Goal: Check status: Check status

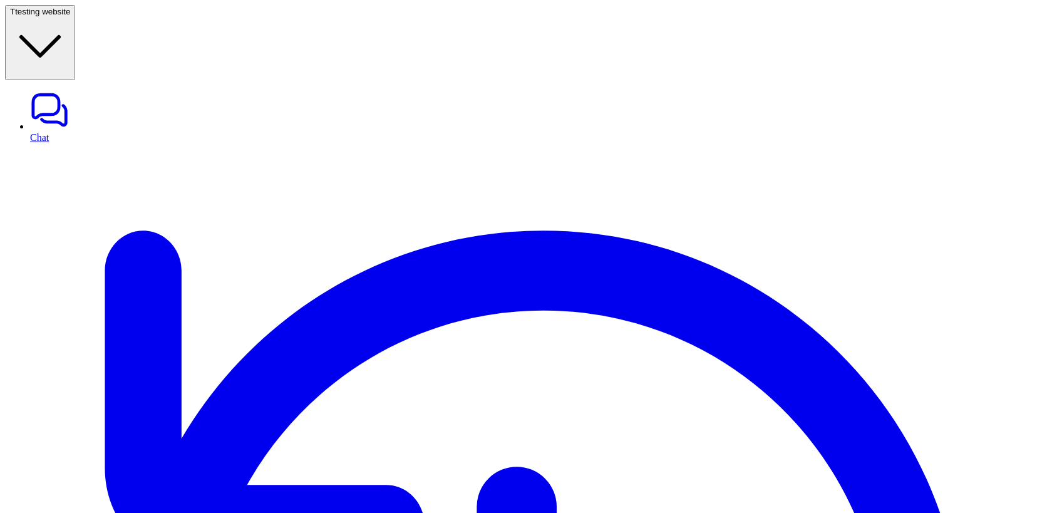
scroll to position [123, 0]
